Goal: Complete application form

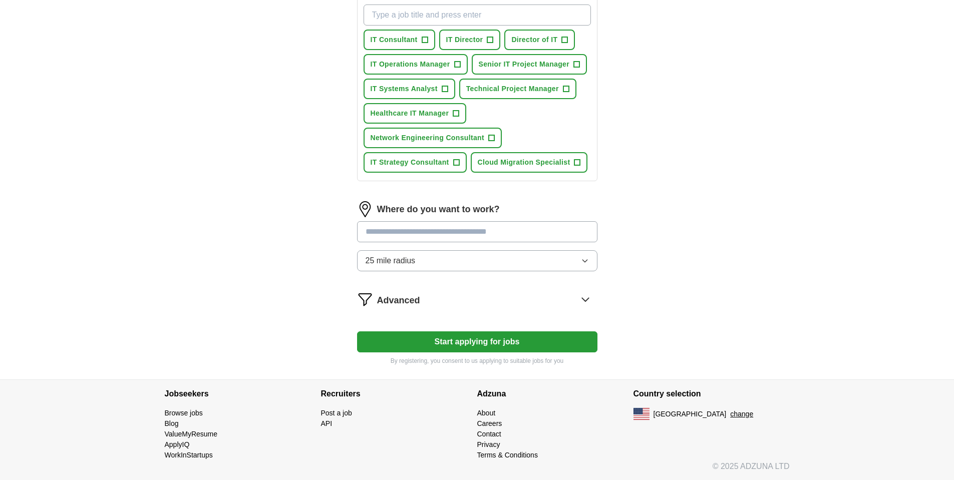
scroll to position [373, 0]
click at [379, 234] on input at bounding box center [477, 231] width 240 height 21
type input "**********"
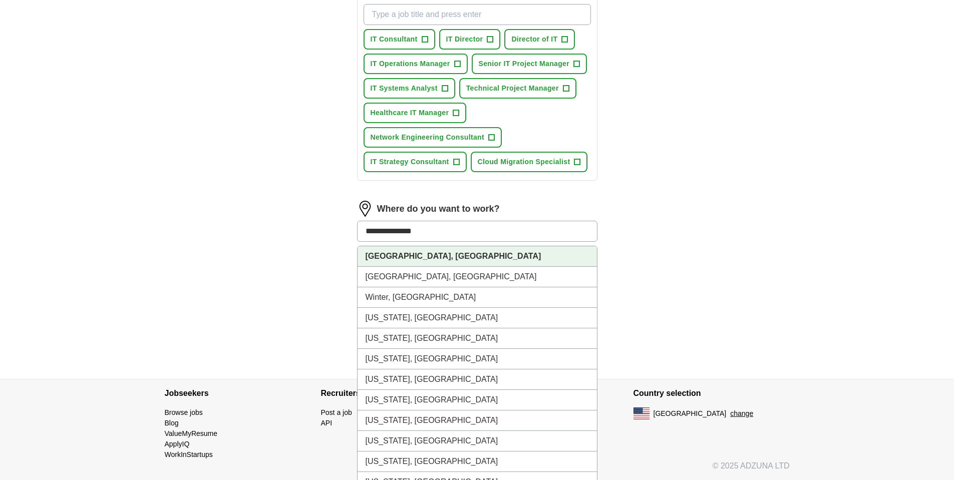
click at [380, 252] on strong "[GEOGRAPHIC_DATA], [GEOGRAPHIC_DATA]" at bounding box center [454, 256] width 176 height 9
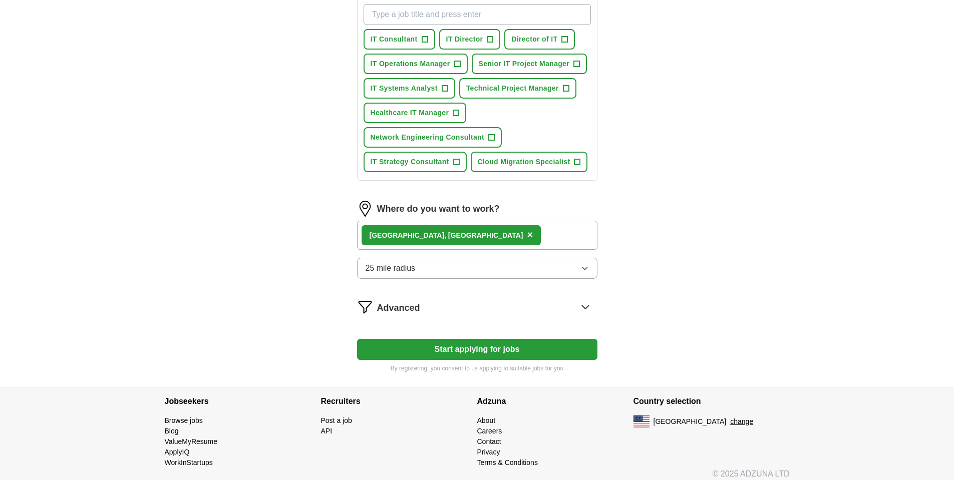
click at [413, 267] on span "25 mile radius" at bounding box center [391, 268] width 50 height 12
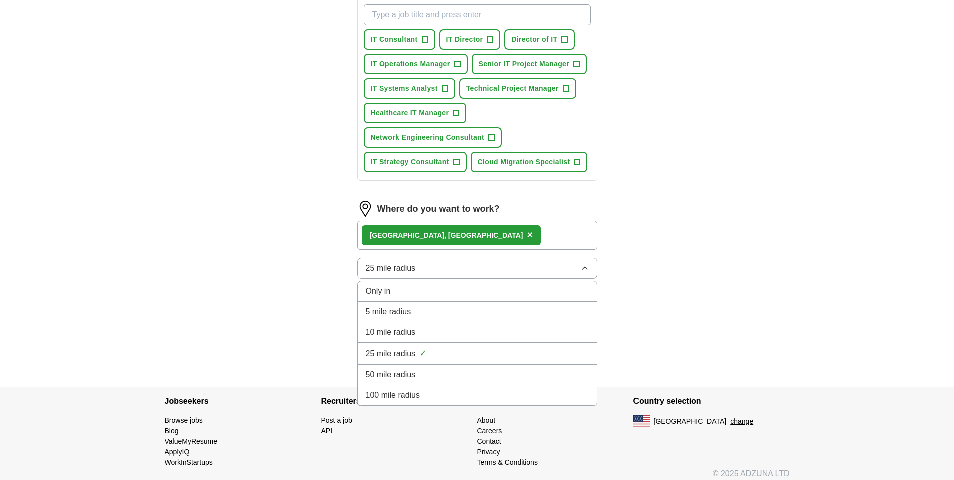
click at [395, 373] on span "50 mile radius" at bounding box center [391, 375] width 50 height 12
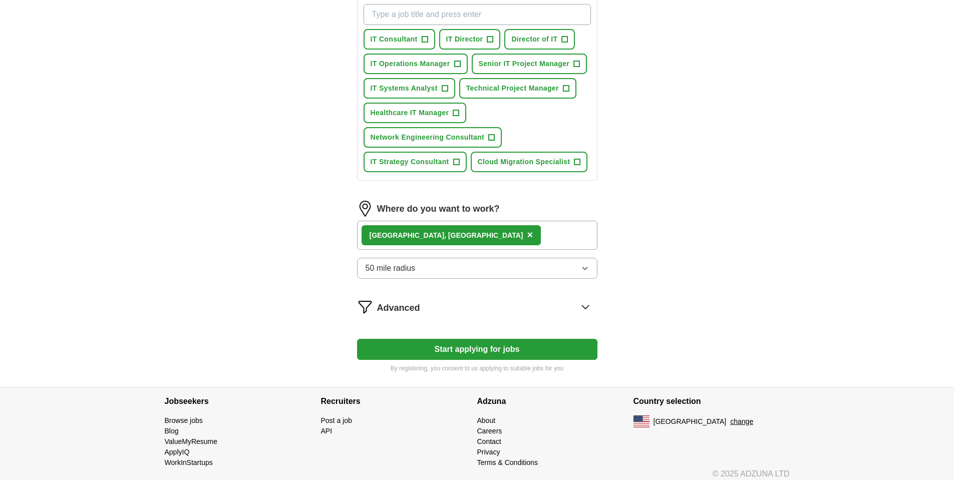
click at [311, 314] on div "ApplyIQ Let ApplyIQ do the hard work of searching and applying for jobs. Just t…" at bounding box center [477, 22] width 641 height 730
click at [394, 346] on button "Start applying for jobs" at bounding box center [477, 349] width 240 height 21
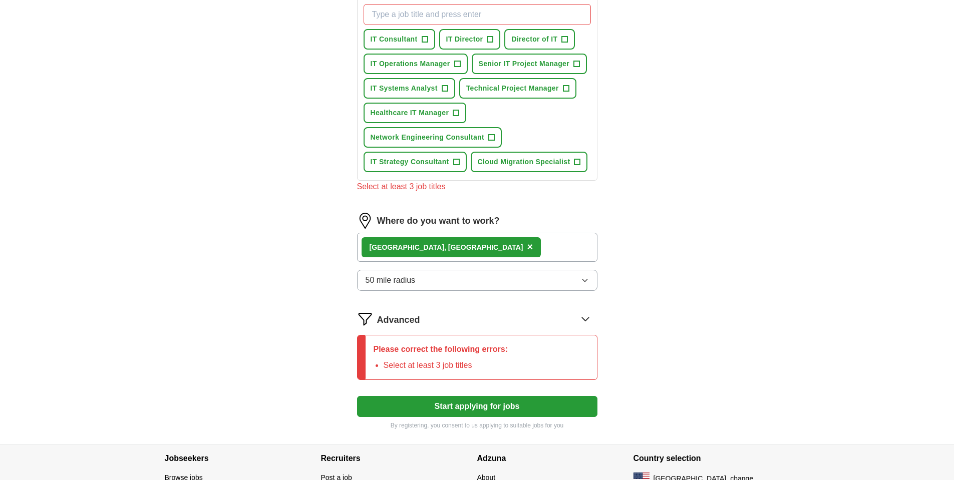
click at [260, 323] on div "ApplyIQ Let ApplyIQ do the hard work of searching and applying for jobs. Just t…" at bounding box center [477, 50] width 641 height 787
click at [587, 321] on icon at bounding box center [586, 319] width 16 height 16
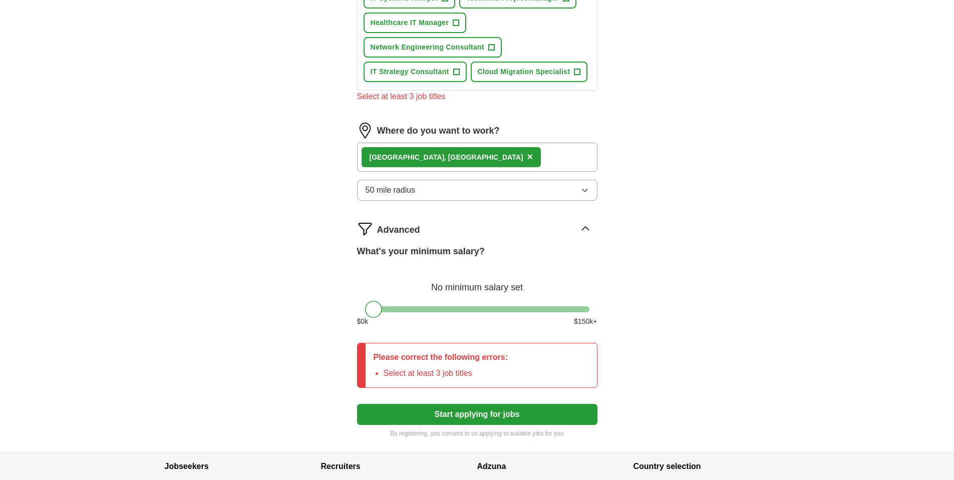
scroll to position [493, 0]
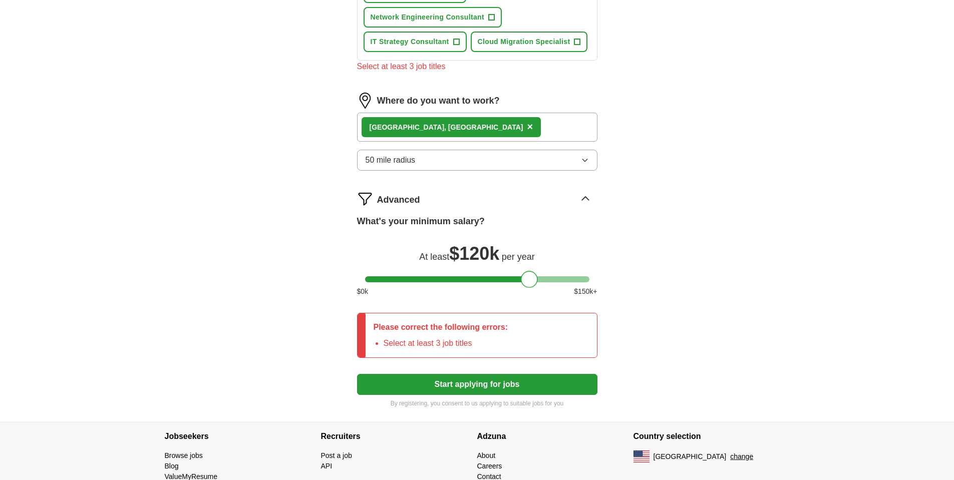
drag, startPoint x: 372, startPoint y: 281, endPoint x: 527, endPoint y: 275, distance: 155.4
click at [527, 275] on div at bounding box center [529, 279] width 17 height 17
click at [430, 387] on button "Start applying for jobs" at bounding box center [477, 384] width 240 height 21
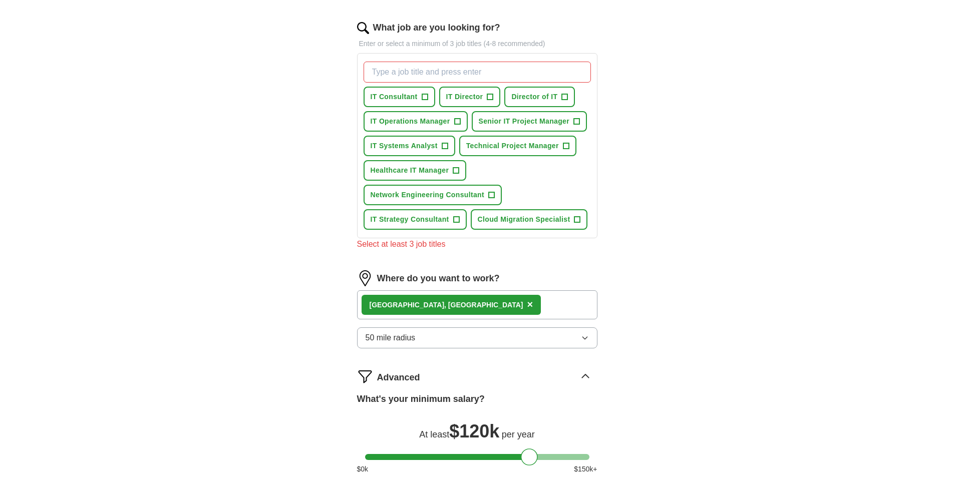
scroll to position [313, 0]
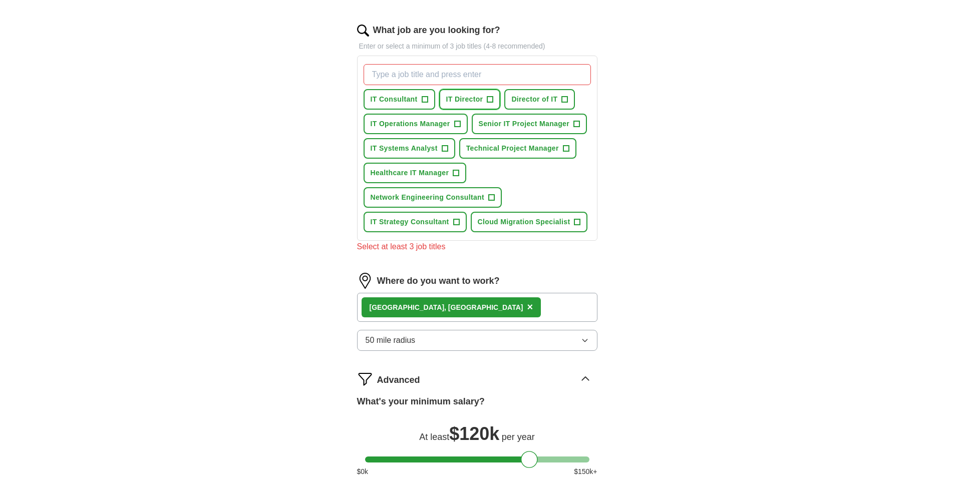
click at [491, 99] on span "+" at bounding box center [490, 100] width 6 height 8
click at [566, 99] on span "+" at bounding box center [565, 100] width 6 height 8
click at [455, 126] on span "+" at bounding box center [457, 124] width 6 height 8
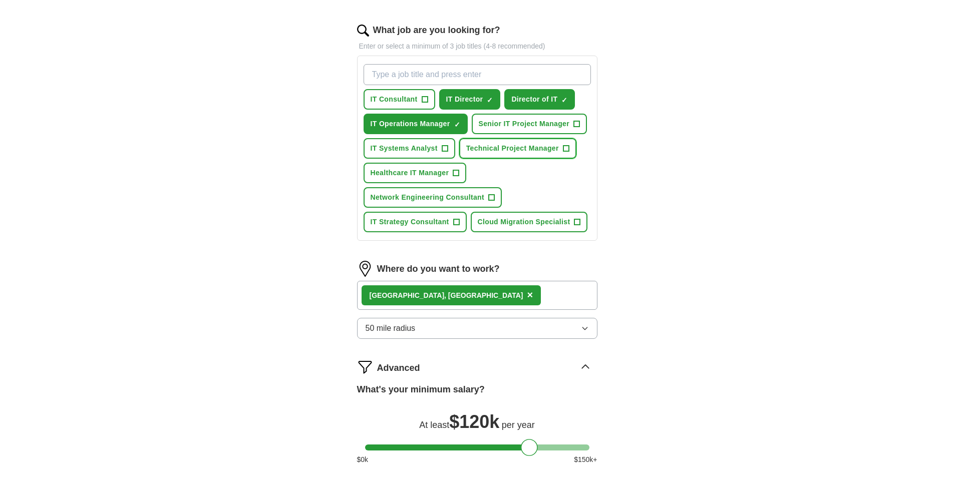
click at [565, 146] on span "+" at bounding box center [566, 149] width 6 height 8
click at [453, 173] on span "+" at bounding box center [456, 173] width 6 height 8
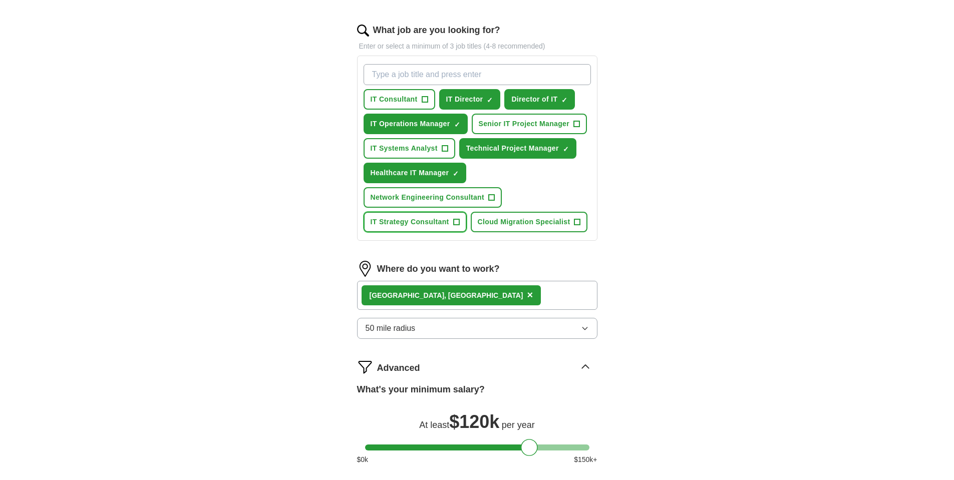
click at [459, 220] on span "+" at bounding box center [456, 222] width 6 height 8
click at [425, 101] on span "+" at bounding box center [425, 100] width 6 height 8
click at [417, 73] on input "What job are you looking for?" at bounding box center [477, 74] width 227 height 21
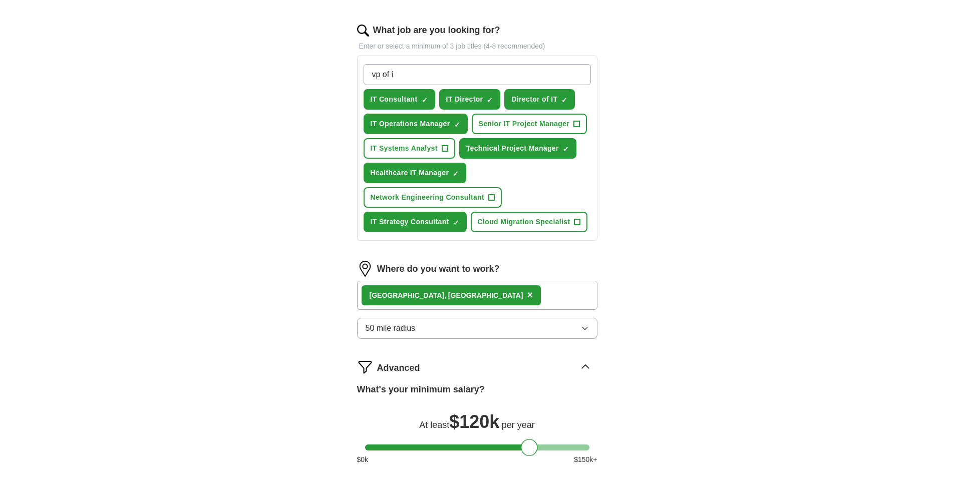
type input "vp of it"
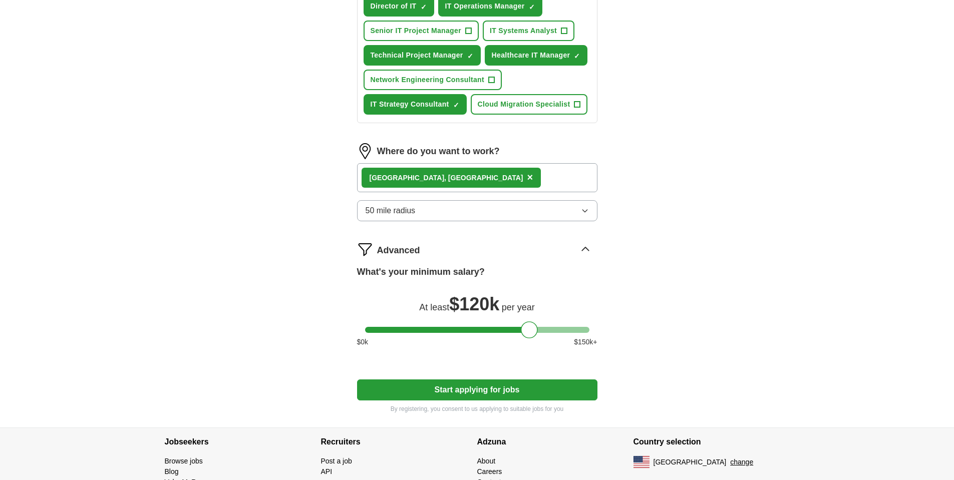
scroll to position [479, 0]
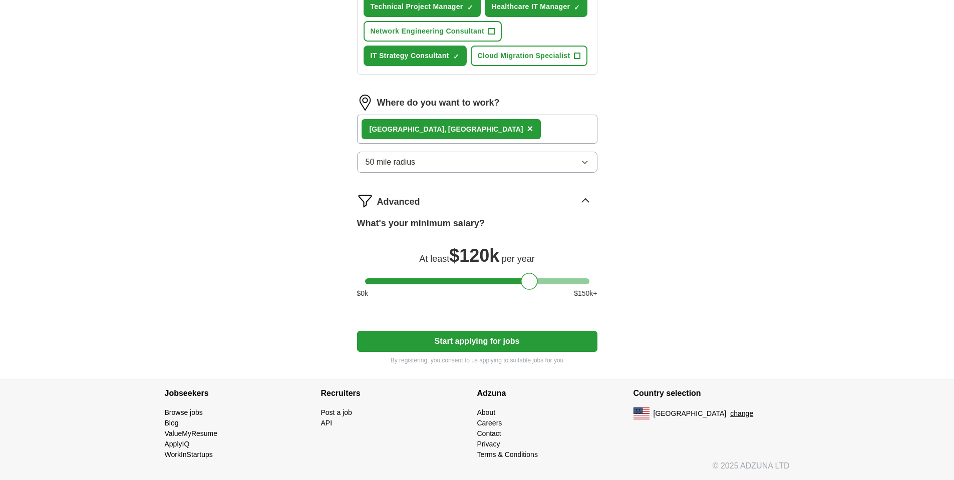
click at [427, 343] on button "Start applying for jobs" at bounding box center [477, 341] width 240 height 21
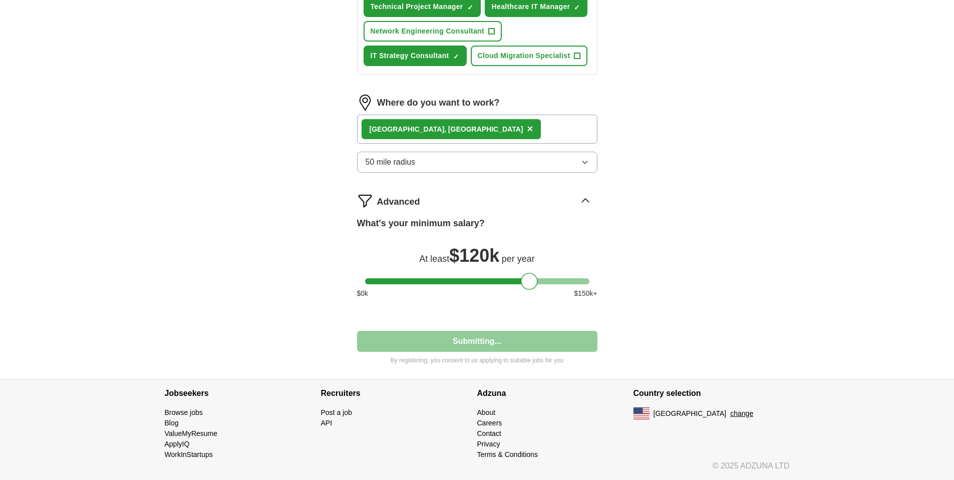
select select "**"
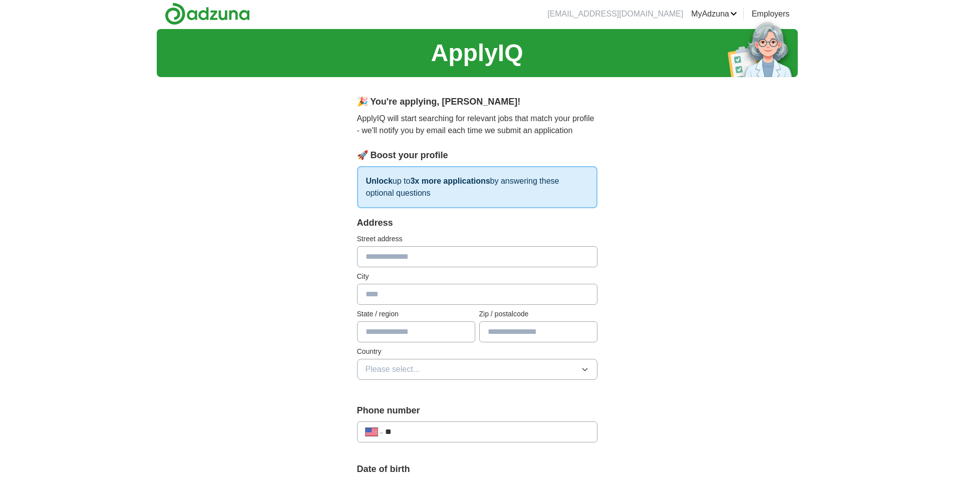
scroll to position [0, 0]
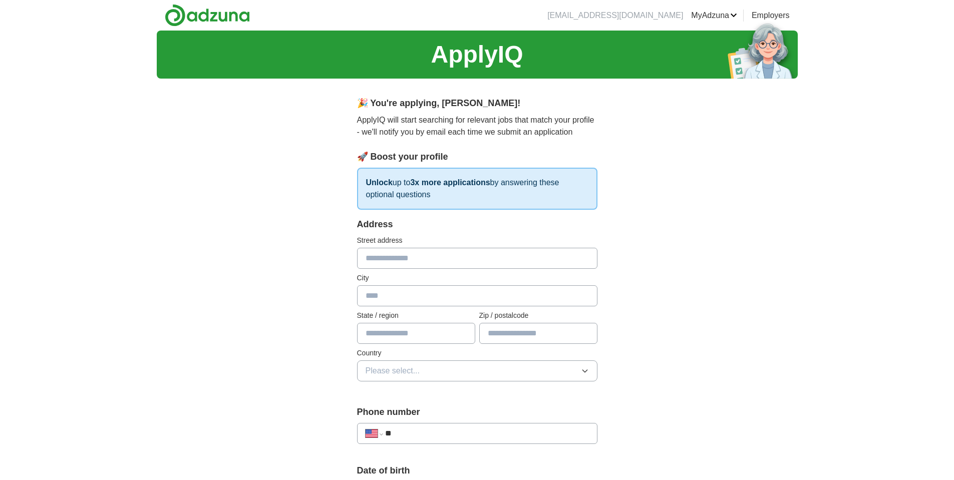
click at [387, 256] on input "text" at bounding box center [477, 258] width 240 height 21
type input "**********"
type input "**"
type input "*****"
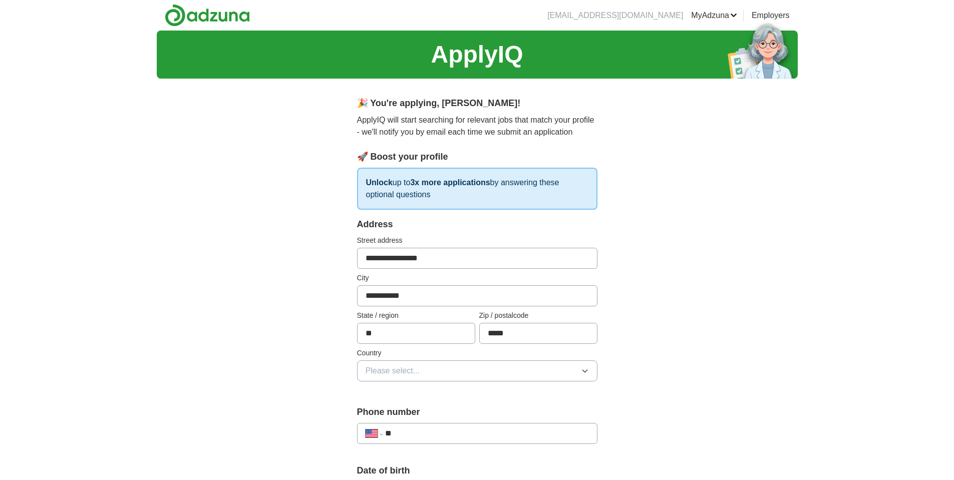
click at [290, 302] on div "**********" at bounding box center [477, 487] width 641 height 912
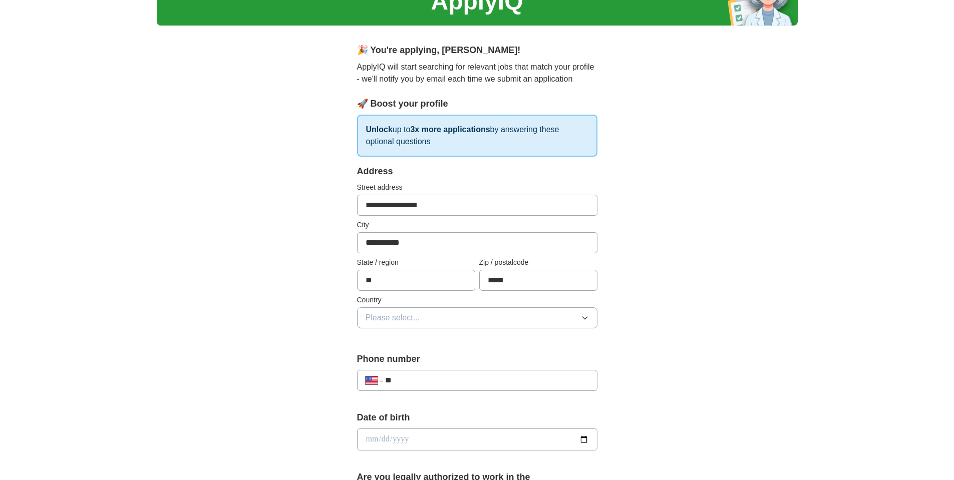
scroll to position [60, 0]
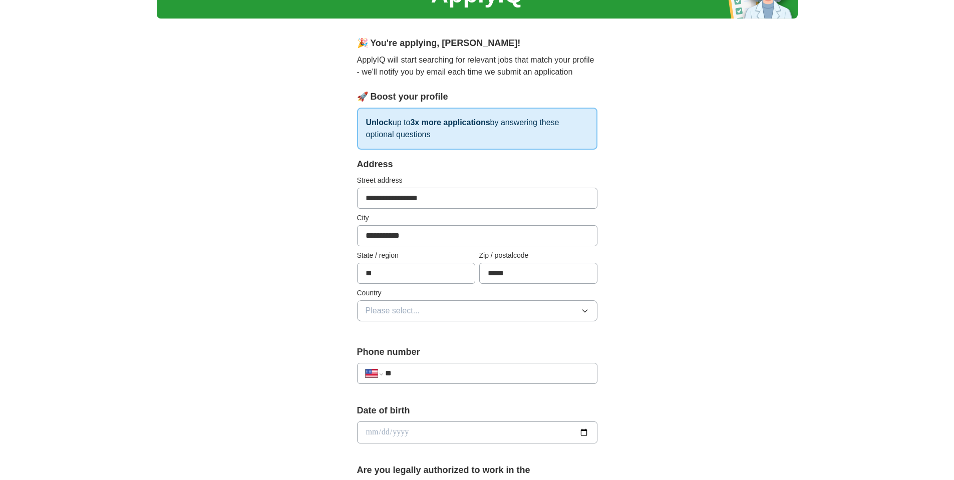
click at [374, 315] on span "Please select..." at bounding box center [393, 311] width 55 height 12
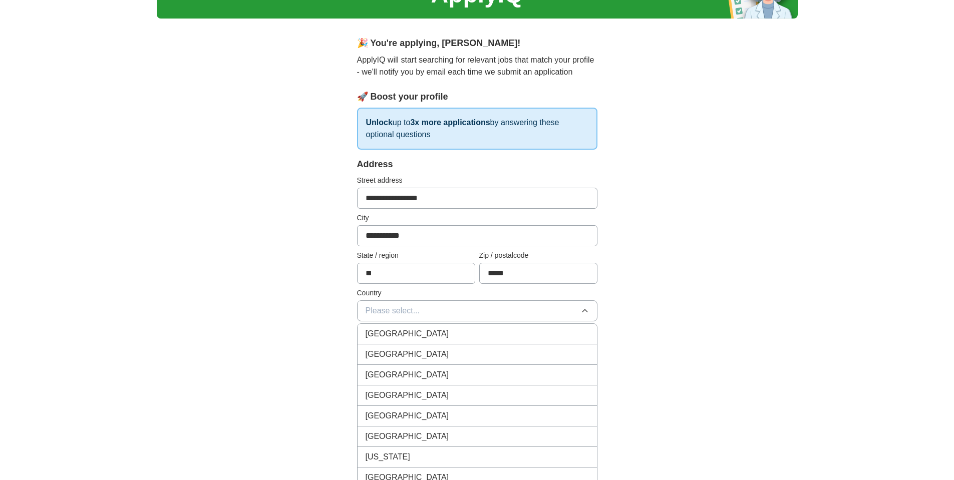
click at [376, 351] on span "[GEOGRAPHIC_DATA]" at bounding box center [408, 355] width 84 height 12
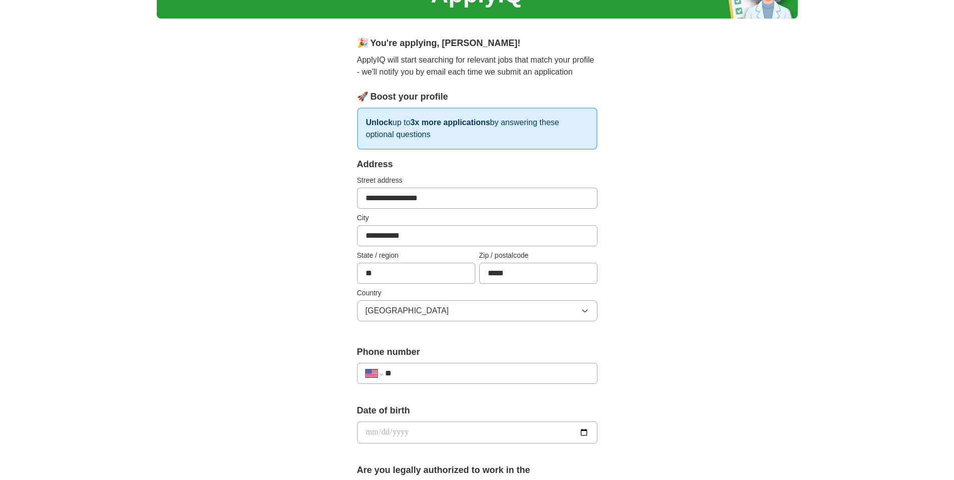
click at [298, 331] on div "**********" at bounding box center [477, 426] width 641 height 912
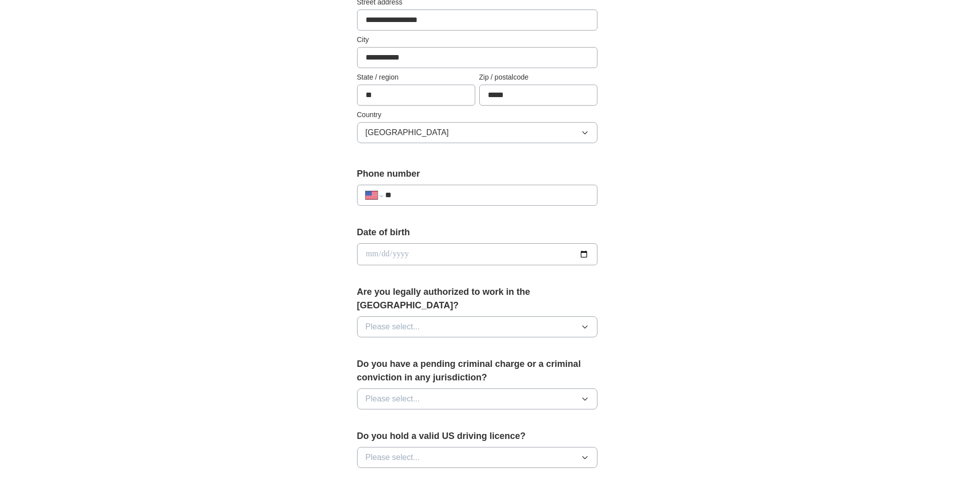
scroll to position [240, 0]
click at [428, 195] on input "**" at bounding box center [486, 193] width 203 height 12
type input "**********"
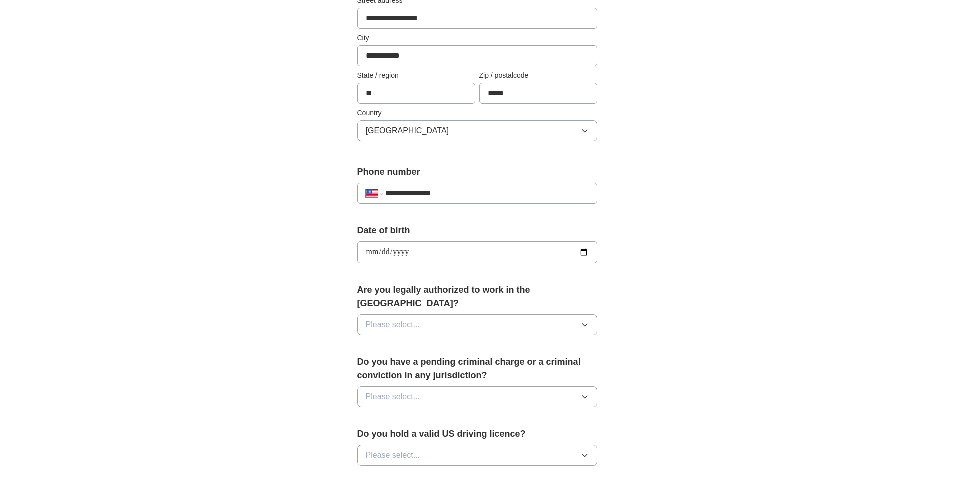
click at [425, 315] on button "Please select..." at bounding box center [477, 325] width 240 height 21
click at [393, 342] on div "Yes" at bounding box center [477, 348] width 223 height 12
click at [298, 309] on div "**********" at bounding box center [477, 246] width 641 height 912
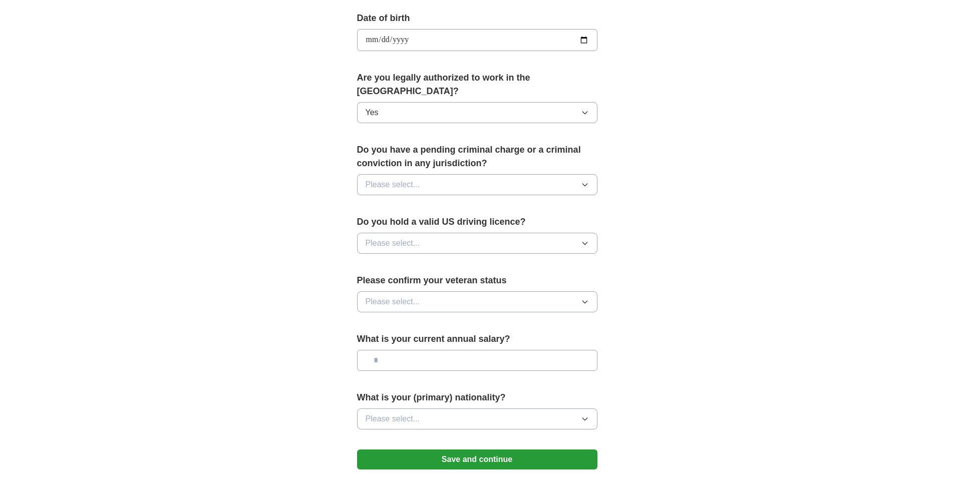
scroll to position [481, 0]
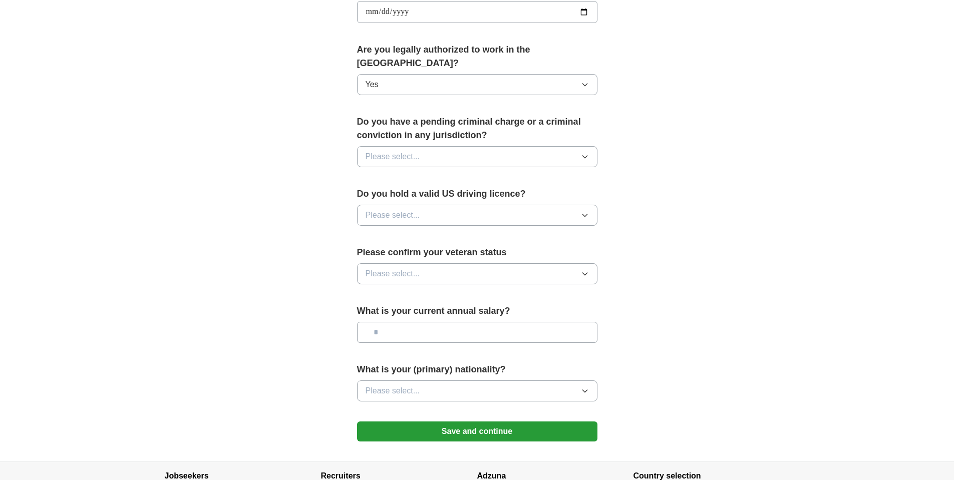
click at [380, 151] on span "Please select..." at bounding box center [393, 157] width 55 height 12
click at [367, 194] on span "No" at bounding box center [371, 200] width 10 height 12
click at [372, 209] on span "Please select..." at bounding box center [393, 215] width 55 height 12
click at [370, 232] on span "Yes" at bounding box center [372, 238] width 13 height 12
click at [372, 268] on span "Please select..." at bounding box center [393, 274] width 55 height 12
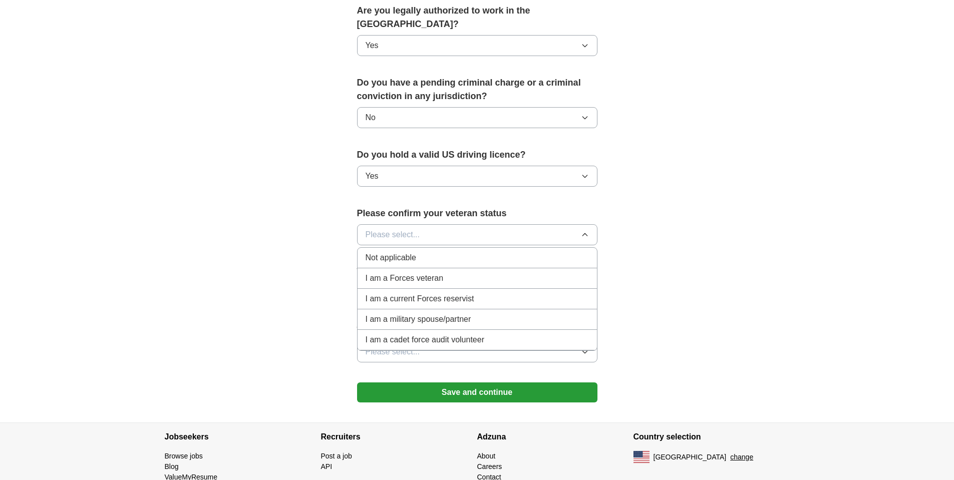
scroll to position [541, 0]
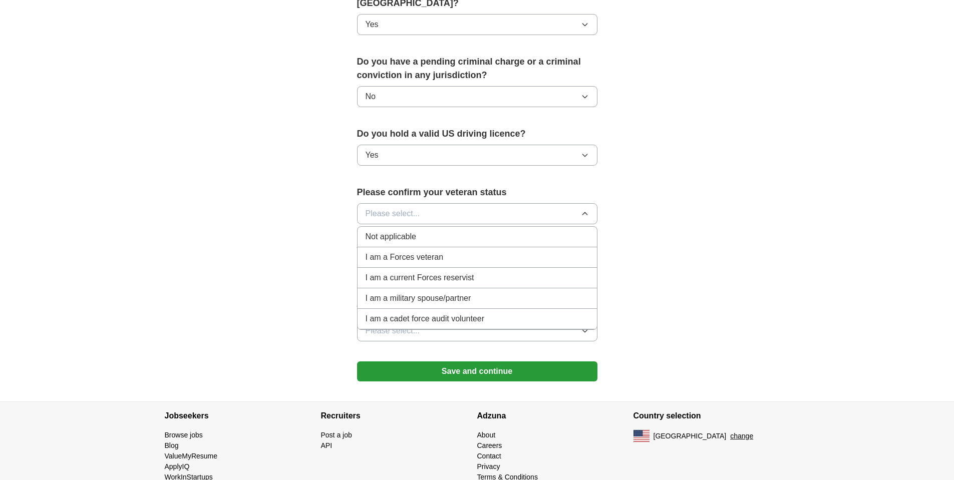
click at [378, 231] on span "Not applicable" at bounding box center [391, 237] width 51 height 12
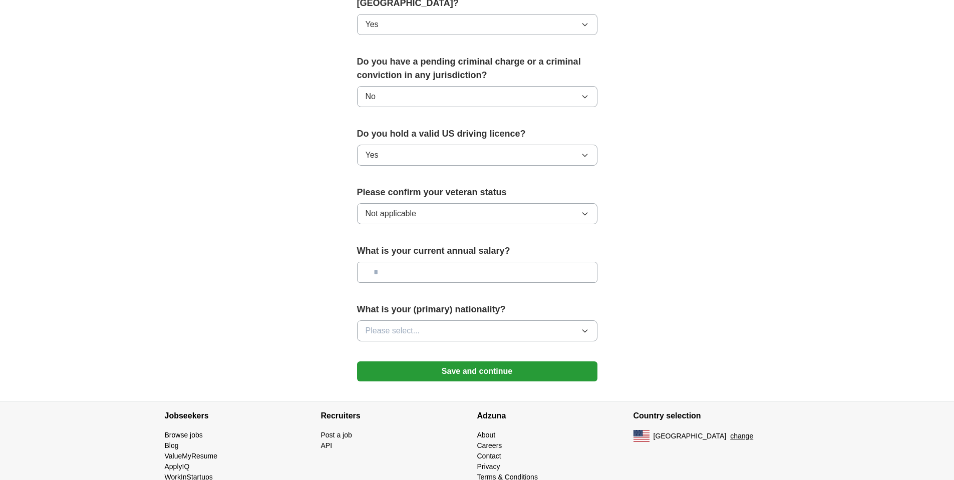
click at [383, 262] on input "text" at bounding box center [477, 272] width 240 height 21
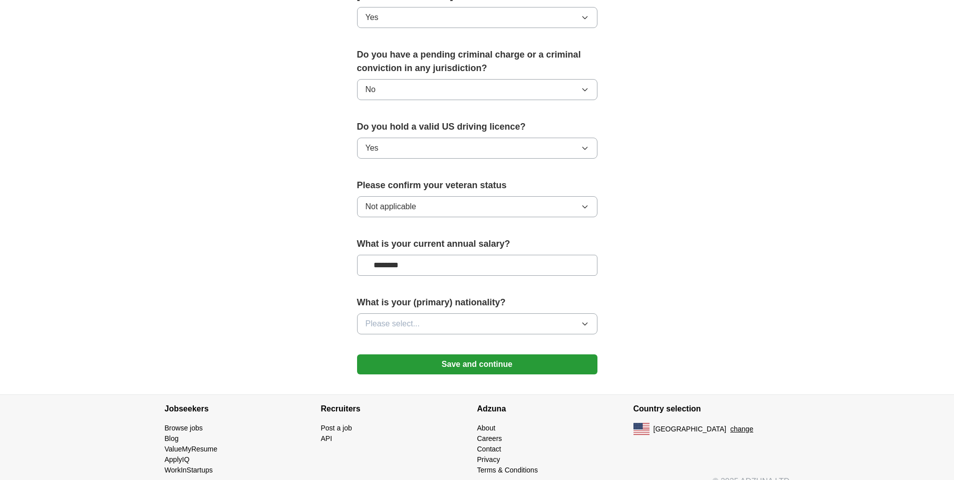
scroll to position [550, 0]
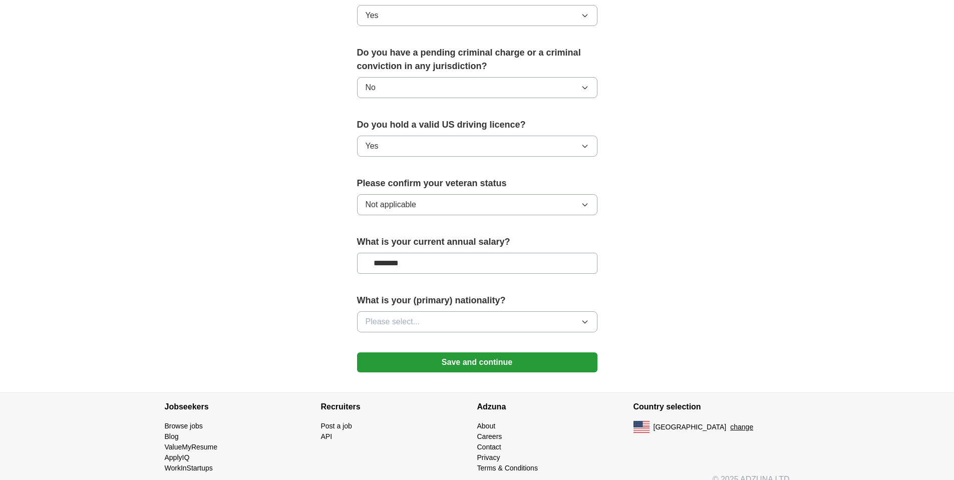
type input "********"
click at [380, 316] on span "Please select..." at bounding box center [393, 322] width 55 height 12
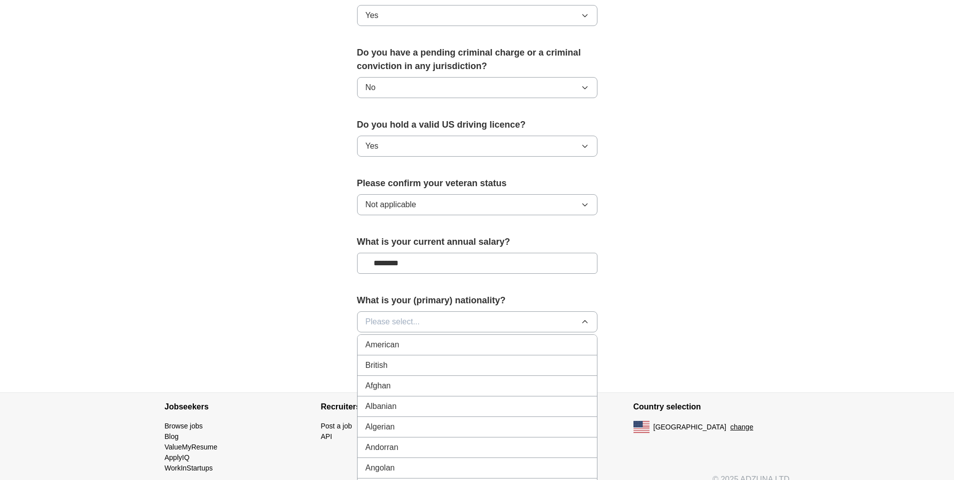
click at [379, 339] on span "American" at bounding box center [383, 345] width 34 height 12
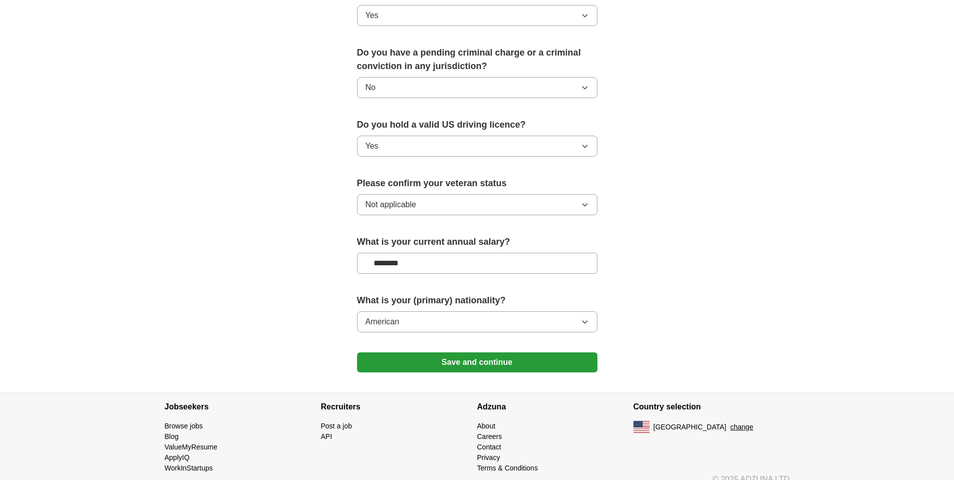
click at [410, 353] on button "Save and continue" at bounding box center [477, 363] width 240 height 20
